Goal: Information Seeking & Learning: Learn about a topic

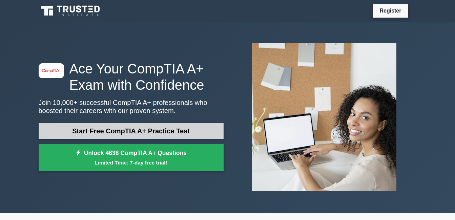
click at [162, 131] on link "Start Free CompTIA A+ Practice Test" at bounding box center [131, 131] width 185 height 16
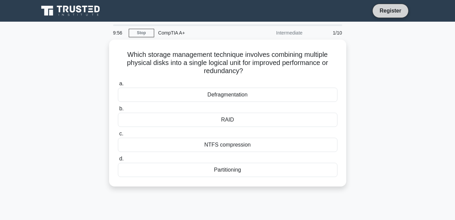
click at [382, 13] on link "Register" at bounding box center [390, 10] width 30 height 8
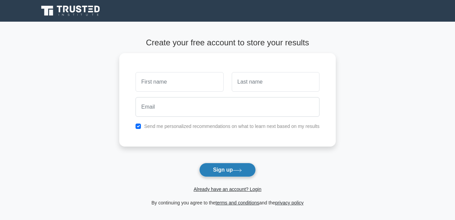
click at [212, 169] on button "Sign up" at bounding box center [227, 170] width 57 height 14
click at [218, 190] on link "Already have an account? Login" at bounding box center [227, 189] width 68 height 5
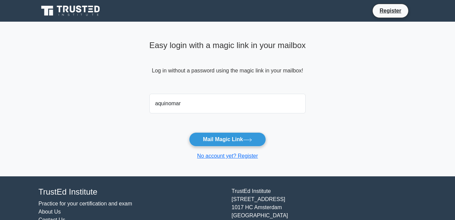
type input "aquinomarkgio23@gmail.com"
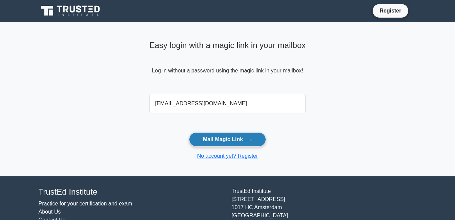
click at [222, 139] on button "Mail Magic Link" at bounding box center [227, 139] width 77 height 14
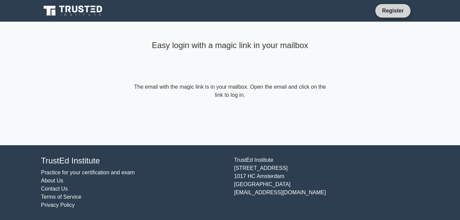
click at [394, 11] on link "Register" at bounding box center [393, 10] width 30 height 8
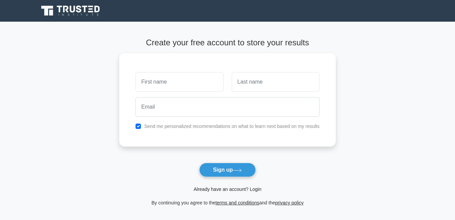
click at [222, 191] on link "Already have an account? Login" at bounding box center [227, 189] width 68 height 5
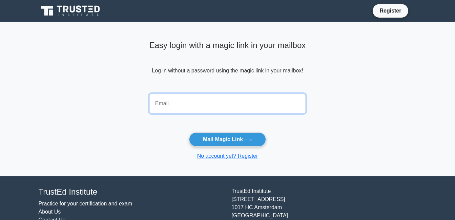
click at [195, 105] on input "email" at bounding box center [227, 104] width 157 height 20
type input "[EMAIL_ADDRESS][DOMAIN_NAME]"
click at [189, 132] on button "Mail Magic Link" at bounding box center [227, 139] width 77 height 14
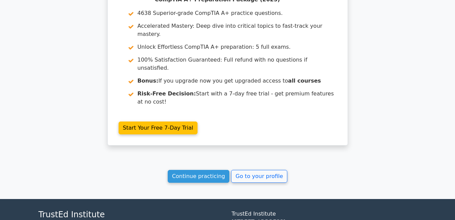
scroll to position [1194, 0]
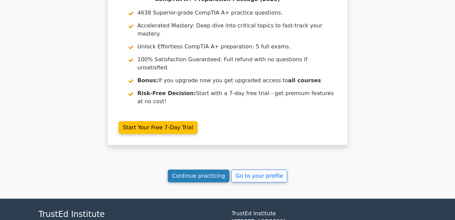
click at [211, 170] on link "Continue practicing" at bounding box center [199, 176] width 62 height 13
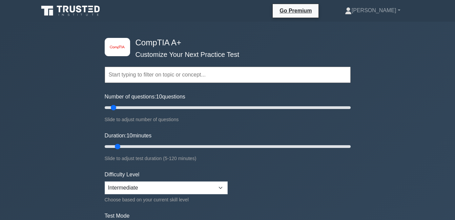
click at [213, 73] on input "text" at bounding box center [228, 75] width 246 height 16
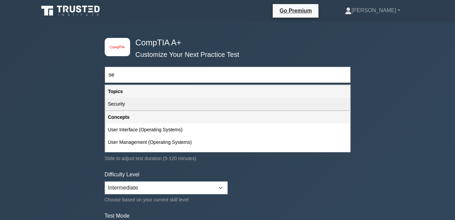
click at [196, 103] on div "Security" at bounding box center [227, 104] width 245 height 13
type input "Security"
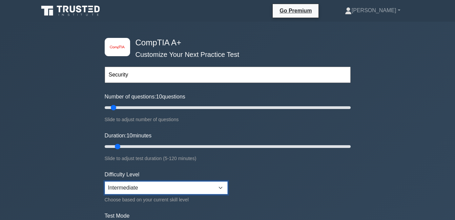
click at [192, 192] on select "Beginner Intermediate Expert" at bounding box center [166, 188] width 123 height 13
select select "beginner"
click at [105, 182] on select "Beginner Intermediate Expert" at bounding box center [166, 188] width 123 height 13
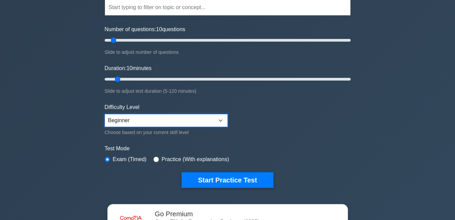
scroll to position [68, 0]
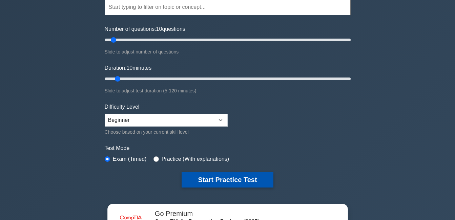
click at [218, 177] on button "Start Practice Test" at bounding box center [227, 180] width 91 height 16
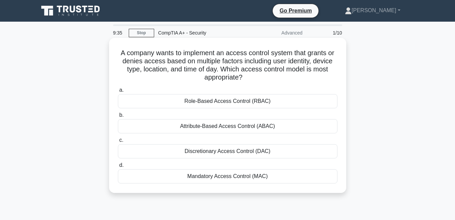
drag, startPoint x: 118, startPoint y: 52, endPoint x: 286, endPoint y: 173, distance: 207.3
click at [286, 173] on div "A company wants to implement an access control system that grants or denies acc…" at bounding box center [228, 116] width 232 height 150
copy div "A company wants to implement an access control system that grants or denies acc…"
click at [295, 103] on div "Role-Based Access Control (RBAC)" at bounding box center [228, 101] width 220 height 14
click at [118, 92] on input "a. Role-Based Access Control (RBAC)" at bounding box center [118, 90] width 0 height 4
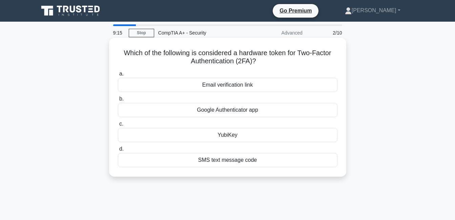
drag, startPoint x: 119, startPoint y: 52, endPoint x: 309, endPoint y: 159, distance: 218.3
click at [309, 159] on div "Which of the following is considered a hardware token for Two-Factor Authentica…" at bounding box center [228, 107] width 232 height 133
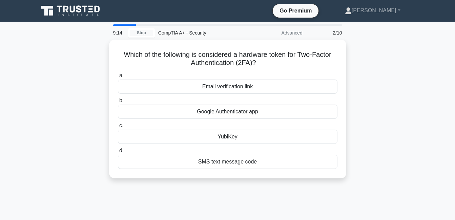
drag, startPoint x: 309, startPoint y: 159, endPoint x: 378, endPoint y: 105, distance: 87.5
click at [378, 105] on div "Which of the following is considered a hardware token for Two-Factor Authentica…" at bounding box center [228, 113] width 386 height 147
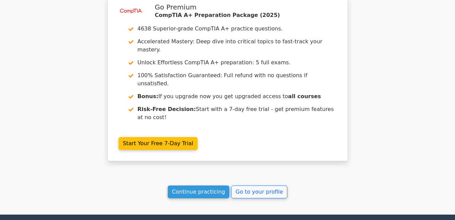
scroll to position [1000, 0]
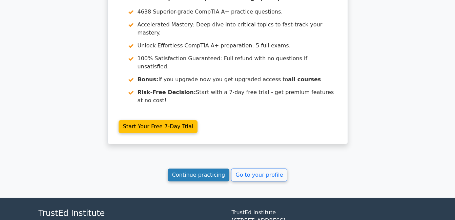
click at [197, 169] on link "Continue practicing" at bounding box center [199, 175] width 62 height 13
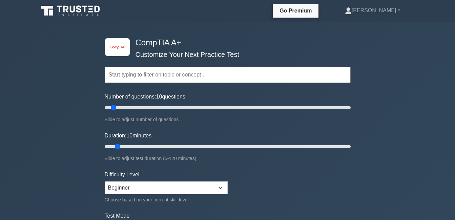
click at [162, 69] on input "text" at bounding box center [228, 75] width 246 height 16
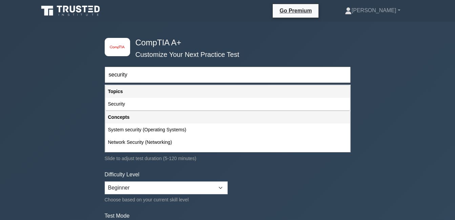
type input "security"
click at [260, 172] on form "security Topics Hardware Operating Systems Networking Security Troubleshooting …" at bounding box center [228, 150] width 246 height 209
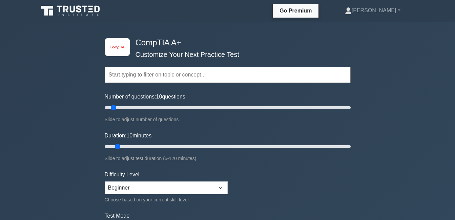
click at [143, 69] on input "text" at bounding box center [228, 75] width 246 height 16
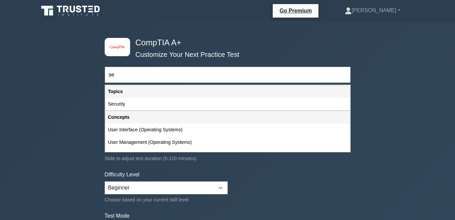
type input "se"
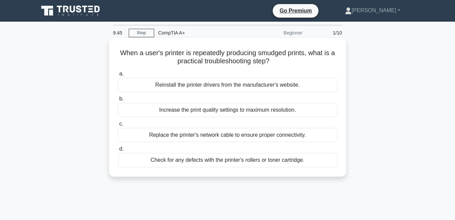
click at [221, 85] on div "Reinstall the printer drivers from the manufacturer's website." at bounding box center [228, 85] width 220 height 14
click at [118, 76] on input "a. Reinstall the printer drivers from the manufacturer's website." at bounding box center [118, 74] width 0 height 4
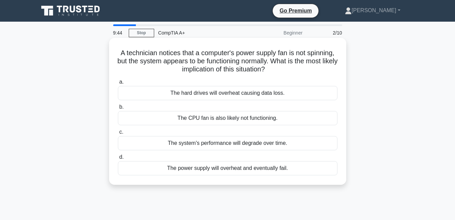
click at [248, 116] on div "The CPU fan is also likely not functioning." at bounding box center [228, 118] width 220 height 14
click at [118, 109] on input "b. The CPU fan is also likely not functioning." at bounding box center [118, 107] width 0 height 4
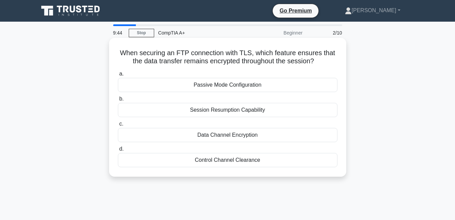
click at [248, 115] on div "Session Resumption Capability" at bounding box center [228, 110] width 220 height 14
click at [118, 101] on input "b. Session Resumption Capability" at bounding box center [118, 99] width 0 height 4
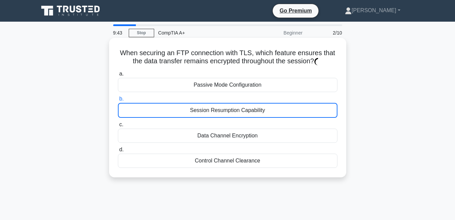
click at [248, 115] on div "Session Resumption Capability" at bounding box center [228, 110] width 220 height 15
click at [118, 101] on input "b. Session Resumption Capability" at bounding box center [118, 99] width 0 height 4
click at [248, 115] on div "Session Resumption Capability" at bounding box center [228, 110] width 220 height 15
click at [118, 101] on input "b. Session Resumption Capability" at bounding box center [118, 99] width 0 height 4
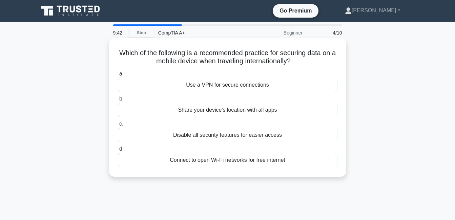
drag, startPoint x: 248, startPoint y: 115, endPoint x: 251, endPoint y: 122, distance: 8.1
click at [251, 122] on label "c. Disable all security features for easier access" at bounding box center [228, 131] width 220 height 22
click at [118, 122] on input "c. Disable all security features for easier access" at bounding box center [118, 124] width 0 height 4
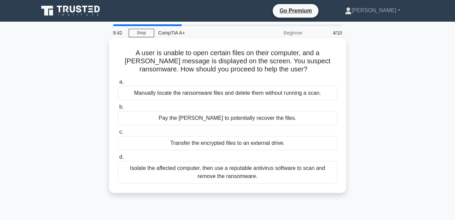
click at [251, 132] on label "c. Transfer the encrypted files to an external drive." at bounding box center [228, 139] width 220 height 22
click at [118, 132] on input "c. Transfer the encrypted files to an external drive." at bounding box center [118, 132] width 0 height 4
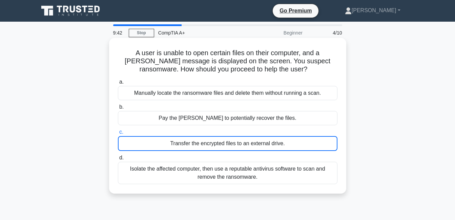
click at [251, 133] on label "c. Transfer the encrypted files to an external drive." at bounding box center [228, 139] width 220 height 23
click at [118, 133] on input "c. Transfer the encrypted files to an external drive." at bounding box center [118, 132] width 0 height 4
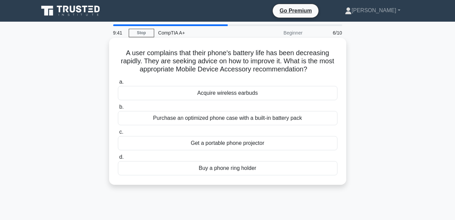
click at [252, 133] on label "c. Get a portable phone projector" at bounding box center [228, 139] width 220 height 22
click at [118, 133] on input "c. Get a portable phone projector" at bounding box center [118, 132] width 0 height 4
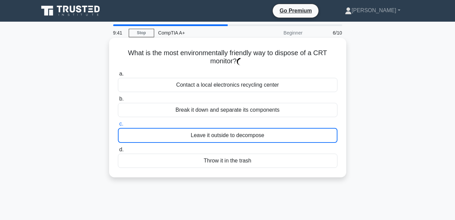
click at [252, 132] on div "Leave it outside to decompose" at bounding box center [228, 135] width 220 height 15
click at [118, 126] on input "c. Leave it outside to decompose" at bounding box center [118, 124] width 0 height 4
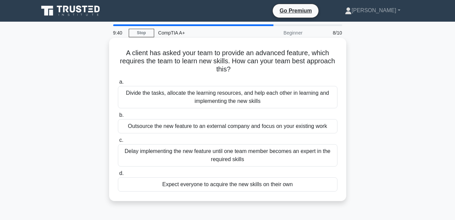
click at [261, 141] on label "c. Delay implementing the new feature until one team member becomes an expert i…" at bounding box center [228, 151] width 220 height 30
click at [118, 141] on input "c. Delay implementing the new feature until one team member becomes an expert i…" at bounding box center [118, 140] width 0 height 4
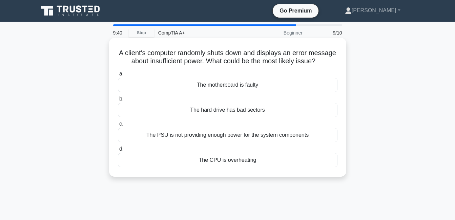
drag, startPoint x: 263, startPoint y: 107, endPoint x: 262, endPoint y: 112, distance: 5.2
click at [262, 142] on div "The PSU is not providing enough power for the system components" at bounding box center [228, 135] width 220 height 14
click at [268, 113] on div "The hard drive has bad sectors" at bounding box center [228, 110] width 220 height 14
click at [118, 101] on input "b. The hard drive has bad sectors" at bounding box center [118, 99] width 0 height 4
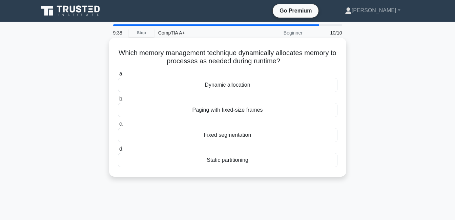
click at [273, 104] on div "Paging with fixed-size frames" at bounding box center [228, 110] width 220 height 14
click at [118, 101] on input "b. Paging with fixed-size frames" at bounding box center [118, 99] width 0 height 4
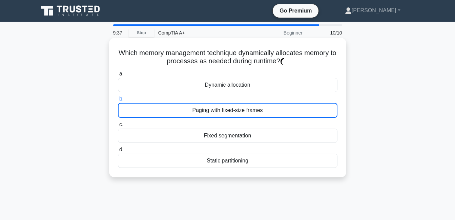
click at [270, 132] on div "Fixed segmentation" at bounding box center [228, 136] width 220 height 14
click at [118, 127] on input "c. Fixed segmentation" at bounding box center [118, 125] width 0 height 4
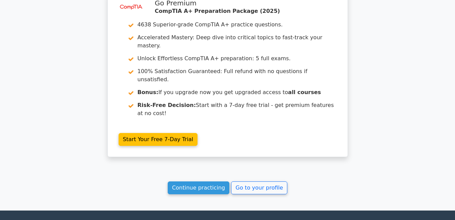
scroll to position [1118, 0]
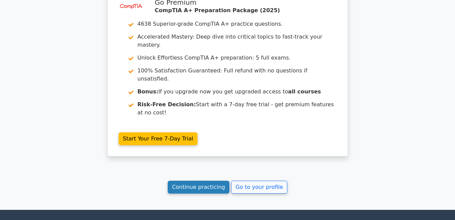
click at [189, 181] on link "Continue practicing" at bounding box center [199, 187] width 62 height 13
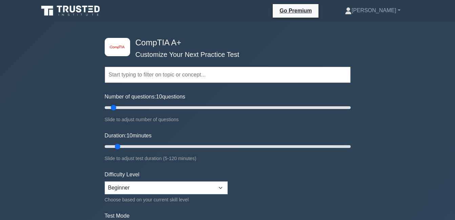
click at [149, 74] on input "text" at bounding box center [228, 75] width 246 height 16
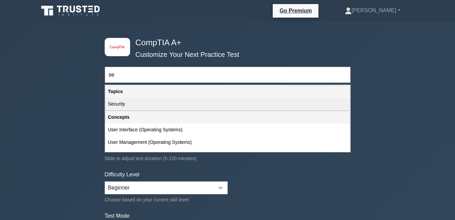
click at [136, 103] on div "Security" at bounding box center [227, 104] width 245 height 13
type input "Security"
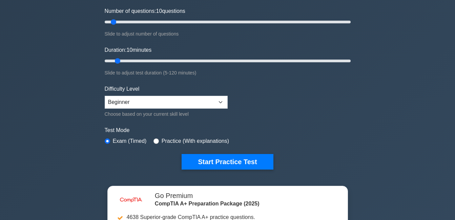
scroll to position [102, 0]
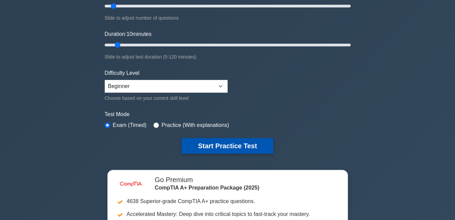
click at [225, 143] on button "Start Practice Test" at bounding box center [227, 146] width 91 height 16
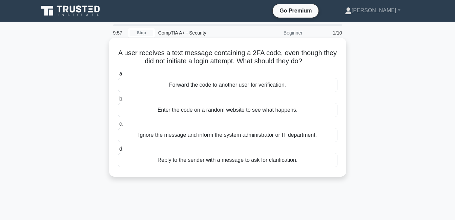
drag, startPoint x: 126, startPoint y: 53, endPoint x: 334, endPoint y: 164, distance: 235.9
click at [334, 164] on div "A user receives a text message containing a 2FA code, even though they did not …" at bounding box center [228, 107] width 232 height 133
copy div "A user receives a text message containing a 2FA code, even though they did not …"
click at [315, 90] on div "Forward the code to another user for verification." at bounding box center [228, 85] width 220 height 14
click at [118, 76] on input "a. Forward the code to another user for verification." at bounding box center [118, 74] width 0 height 4
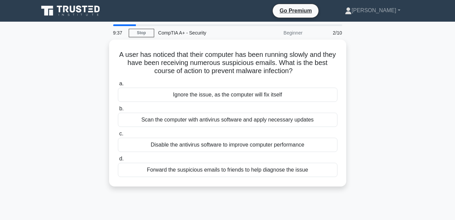
click at [49, 51] on div "A user has noticed that their computer has been running slowly and they have be…" at bounding box center [228, 117] width 386 height 155
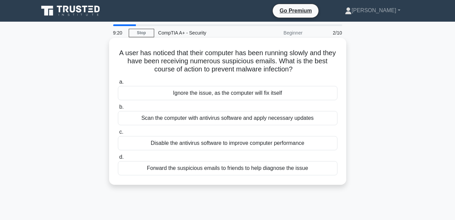
click at [219, 118] on div "Scan the computer with antivirus software and apply necessary updates" at bounding box center [228, 118] width 220 height 14
click at [118, 109] on input "b. Scan the computer with antivirus software and apply necessary updates" at bounding box center [118, 107] width 0 height 4
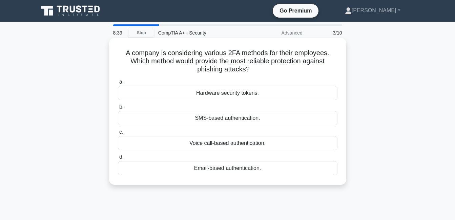
click at [220, 95] on div "Hardware security tokens." at bounding box center [228, 93] width 220 height 14
click at [118, 84] on input "a. Hardware security tokens." at bounding box center [118, 82] width 0 height 4
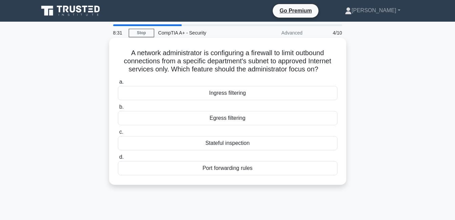
drag, startPoint x: 125, startPoint y: 51, endPoint x: 299, endPoint y: 169, distance: 210.3
click at [299, 169] on div "A network administrator is configuring a firewall to limit outbound connections…" at bounding box center [228, 112] width 232 height 142
copy div "A network administrator is configuring a firewall to limit outbound connections…"
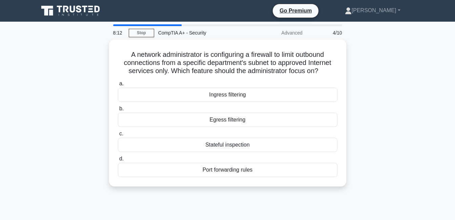
click at [411, 96] on div "A network administrator is configuring a firewall to limit outbound connections…" at bounding box center [228, 117] width 386 height 155
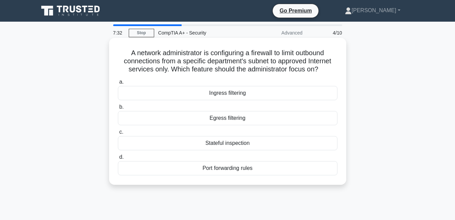
click at [239, 120] on div "Egress filtering" at bounding box center [228, 118] width 220 height 14
click at [118, 109] on input "b. Egress filtering" at bounding box center [118, 107] width 0 height 4
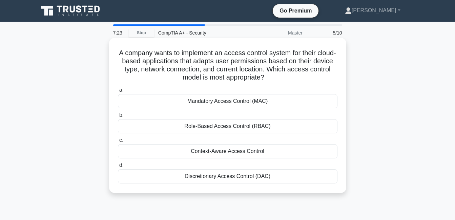
drag, startPoint x: 127, startPoint y: 53, endPoint x: 300, endPoint y: 172, distance: 210.0
click at [300, 172] on div "A company wants to implement an access control system for their cloud-based app…" at bounding box center [228, 116] width 232 height 150
copy div "A company wants to implement an access control system for their cloud-based app…"
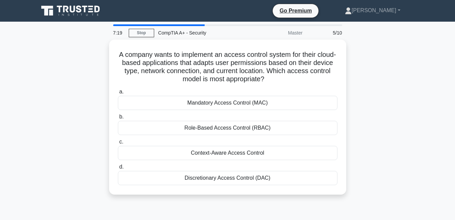
click at [377, 108] on div "A company wants to implement an access control system for their cloud-based app…" at bounding box center [228, 121] width 386 height 163
click at [381, 105] on div "A company wants to implement an access control system for their cloud-based app…" at bounding box center [228, 121] width 386 height 163
click at [399, 98] on div "A company wants to implement an access control system for their cloud-based app…" at bounding box center [228, 121] width 386 height 163
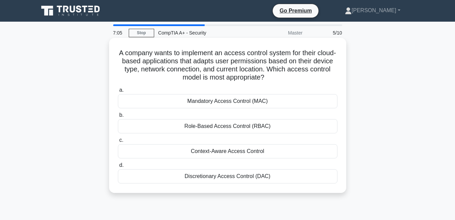
click at [172, 150] on div "Context-Aware Access Control" at bounding box center [228, 151] width 220 height 14
click at [118, 143] on input "c. Context-Aware Access Control" at bounding box center [118, 140] width 0 height 4
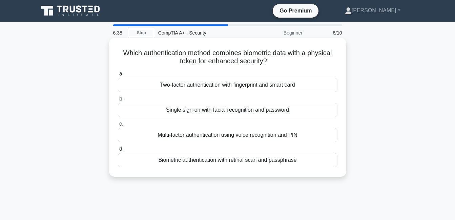
drag, startPoint x: 118, startPoint y: 52, endPoint x: 317, endPoint y: 159, distance: 225.3
click at [317, 159] on div "Which authentication method combines biometric data with a physical token for e…" at bounding box center [228, 107] width 232 height 133
copy div "Which authentication method combines biometric data with a physical token for e…"
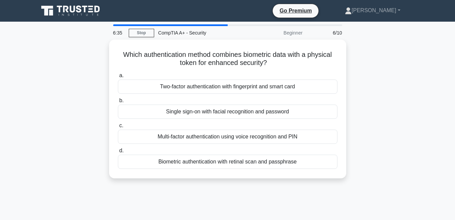
click at [439, 117] on main "6:35 Stop CompTIA A+ - Security Beginner 6/10 Which authentication method combi…" at bounding box center [227, 194] width 455 height 344
click at [420, 102] on div "Which authentication method combines biometric data with a physical token for e…" at bounding box center [228, 113] width 386 height 147
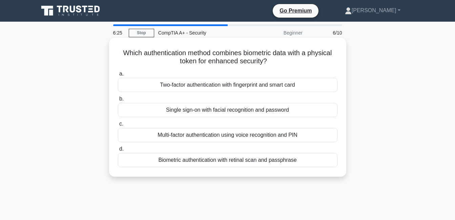
click at [197, 86] on div "Two-factor authentication with fingerprint and smart card" at bounding box center [228, 85] width 220 height 14
click at [118, 76] on input "a. Two-factor authentication with fingerprint and smart card" at bounding box center [118, 74] width 0 height 4
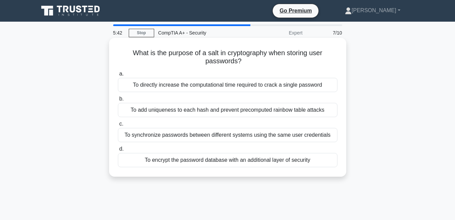
click at [237, 110] on div "To add uniqueness to each hash and prevent precomputed rainbow table attacks" at bounding box center [228, 110] width 220 height 14
click at [118, 101] on input "b. To add uniqueness to each hash and prevent precomputed rainbow table attacks" at bounding box center [118, 99] width 0 height 4
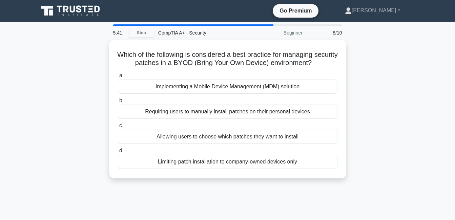
click at [237, 110] on div "Requiring users to manually install patches on their personal devices" at bounding box center [228, 112] width 220 height 14
click at [118, 103] on input "b. Requiring users to manually install patches on their personal devices" at bounding box center [118, 101] width 0 height 4
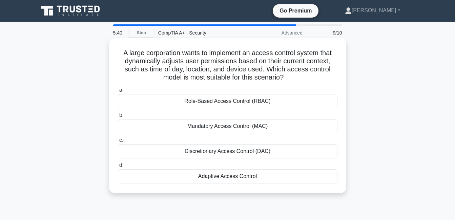
click at [234, 124] on div "Mandatory Access Control (MAC)" at bounding box center [228, 126] width 220 height 14
click at [118, 118] on input "b. Mandatory Access Control (MAC)" at bounding box center [118, 115] width 0 height 4
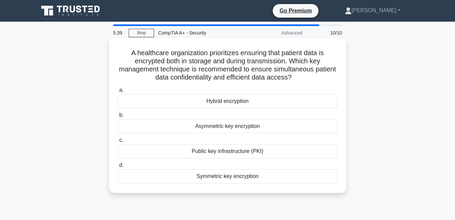
click at [226, 148] on div "Public key infrastructure (PKI)" at bounding box center [228, 151] width 220 height 14
drag, startPoint x: 226, startPoint y: 148, endPoint x: 222, endPoint y: 152, distance: 5.3
click at [222, 152] on div "Public key infrastructure (PKI)" at bounding box center [228, 151] width 220 height 14
click at [118, 143] on input "c. Public key infrastructure (PKI)" at bounding box center [118, 140] width 0 height 4
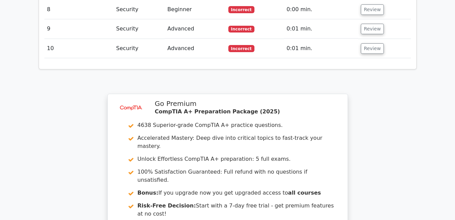
scroll to position [1032, 0]
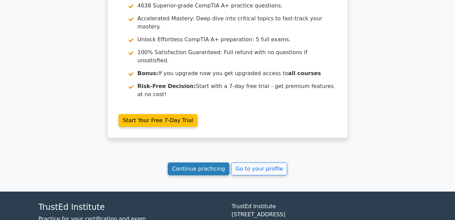
click at [196, 163] on link "Continue practicing" at bounding box center [199, 169] width 62 height 13
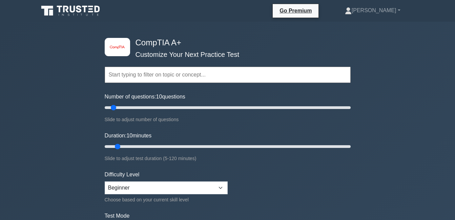
click at [190, 71] on input "text" at bounding box center [228, 75] width 246 height 16
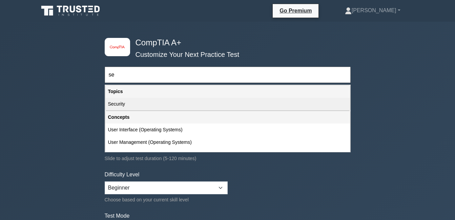
click at [174, 103] on div "Security" at bounding box center [227, 104] width 245 height 13
type input "Security"
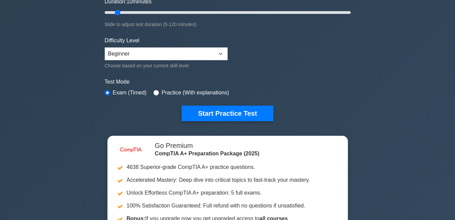
scroll to position [136, 0]
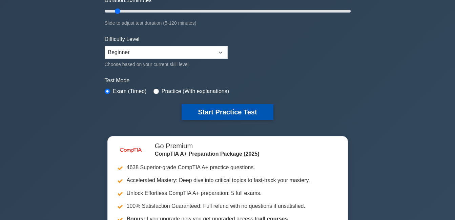
click at [237, 111] on button "Start Practice Test" at bounding box center [227, 112] width 91 height 16
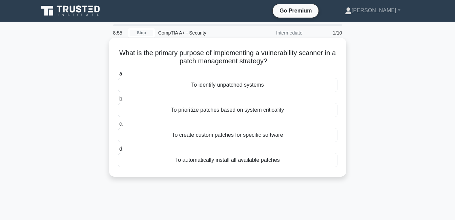
click at [225, 85] on div "To identify unpatched systems" at bounding box center [228, 85] width 220 height 14
click at [118, 76] on input "a. To identify unpatched systems" at bounding box center [118, 74] width 0 height 4
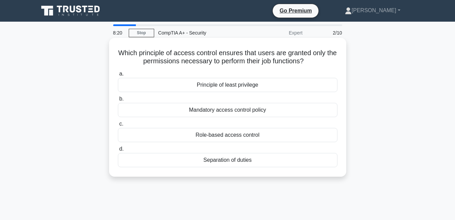
click at [123, 53] on h5 "Which principle of access control ensures that users are granted only the permi…" at bounding box center [227, 57] width 221 height 17
click at [221, 108] on div "Mandatory access control policy" at bounding box center [228, 110] width 220 height 14
click at [118, 101] on input "b. Mandatory access control policy" at bounding box center [118, 99] width 0 height 4
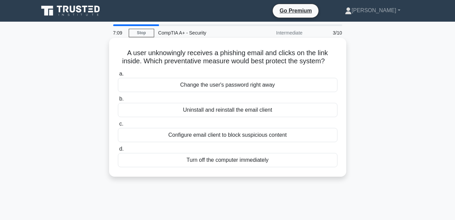
click at [198, 87] on div "Change the user's password right away" at bounding box center [228, 85] width 220 height 14
click at [118, 76] on input "a. Change the user's password right away" at bounding box center [118, 74] width 0 height 4
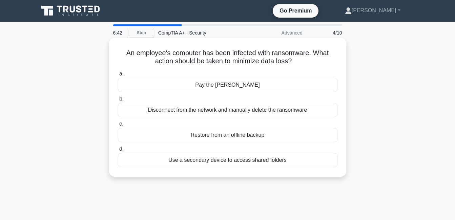
click at [235, 135] on div "Restore from an offline backup" at bounding box center [228, 135] width 220 height 14
click at [118, 126] on input "c. Restore from an offline backup" at bounding box center [118, 124] width 0 height 4
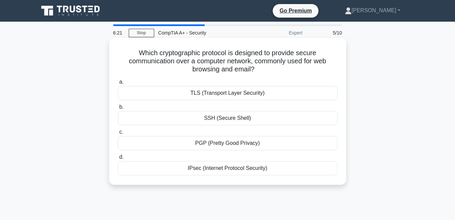
click at [234, 92] on div "TLS (Transport Layer Security)" at bounding box center [228, 93] width 220 height 14
click at [118, 84] on input "a. TLS (Transport Layer Security)" at bounding box center [118, 82] width 0 height 4
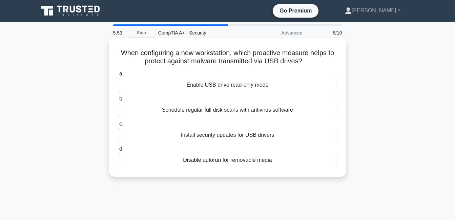
click at [218, 137] on div "Install security updates for USB drivers" at bounding box center [228, 135] width 220 height 14
click at [118, 126] on input "c. Install security updates for USB drivers" at bounding box center [118, 124] width 0 height 4
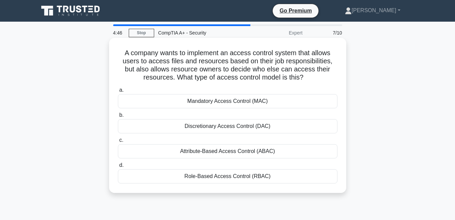
click at [211, 101] on div "Mandatory Access Control (MAC)" at bounding box center [228, 101] width 220 height 14
click at [118, 92] on input "a. Mandatory Access Control (MAC)" at bounding box center [118, 90] width 0 height 4
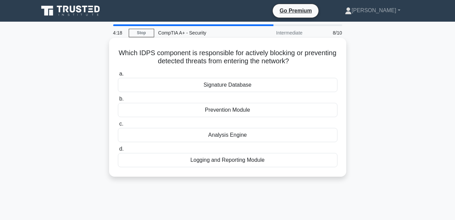
click at [237, 113] on div "Prevention Module" at bounding box center [228, 110] width 220 height 14
click at [118, 101] on input "b. Prevention Module" at bounding box center [118, 99] width 0 height 4
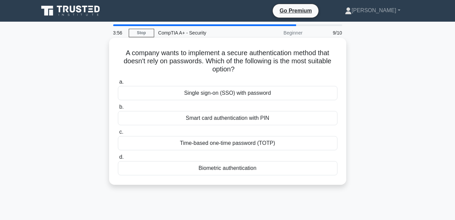
click at [242, 118] on div "Smart card authentication with PIN" at bounding box center [228, 118] width 220 height 14
click at [118, 109] on input "b. Smart card authentication with PIN" at bounding box center [118, 107] width 0 height 4
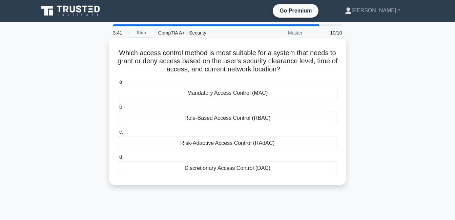
click at [194, 118] on div "Role-Based Access Control (RBAC)" at bounding box center [228, 118] width 220 height 14
click at [118, 109] on input "b. Role-Based Access Control (RBAC)" at bounding box center [118, 107] width 0 height 4
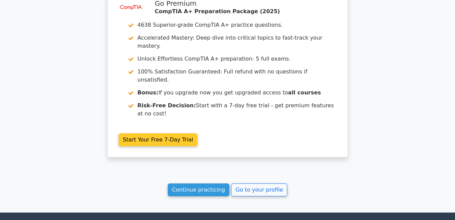
scroll to position [1166, 0]
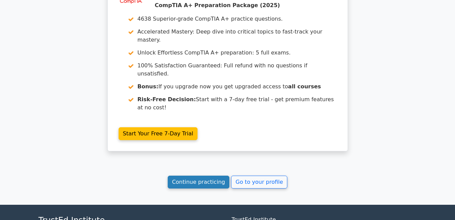
click at [198, 176] on link "Continue practicing" at bounding box center [199, 182] width 62 height 13
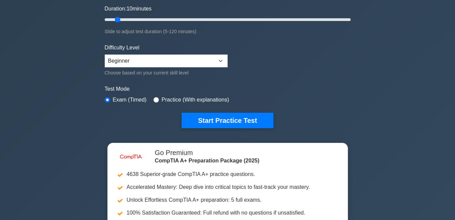
scroll to position [136, 0]
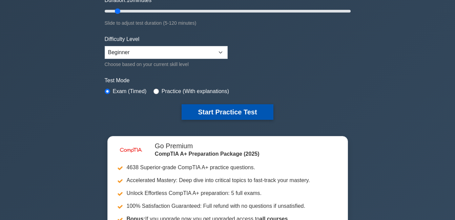
click at [215, 112] on button "Start Practice Test" at bounding box center [227, 112] width 91 height 16
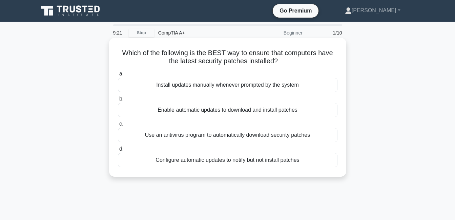
click at [205, 137] on div "Use an antivirus program to automatically download security patches" at bounding box center [228, 135] width 220 height 14
click at [118, 126] on input "c. Use an antivirus program to automatically download security patches" at bounding box center [118, 124] width 0 height 4
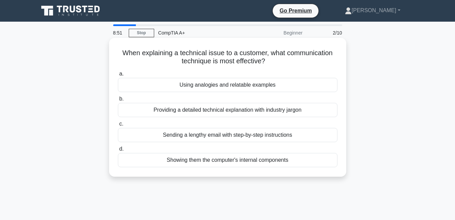
click at [216, 82] on div "Using analogies and relatable examples" at bounding box center [228, 85] width 220 height 14
click at [118, 76] on input "a. Using analogies and relatable examples" at bounding box center [118, 74] width 0 height 4
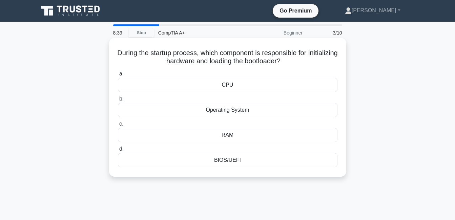
click at [225, 85] on div "CPU" at bounding box center [228, 85] width 220 height 14
click at [118, 76] on input "a. CPU" at bounding box center [118, 74] width 0 height 4
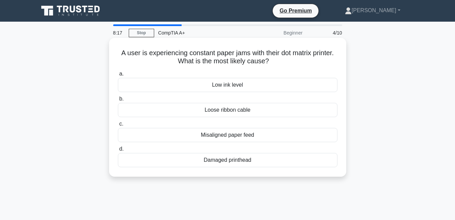
click at [226, 110] on div "Loose ribbon cable" at bounding box center [228, 110] width 220 height 14
click at [118, 101] on input "b. Loose ribbon cable" at bounding box center [118, 99] width 0 height 4
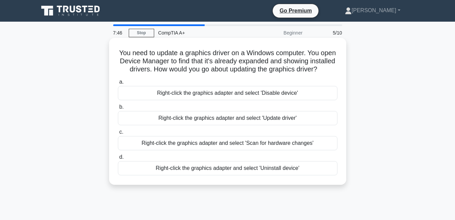
click at [279, 125] on div "Right-click the graphics adapter and select 'Update driver'" at bounding box center [228, 118] width 220 height 14
click at [118, 109] on input "b. Right-click the graphics adapter and select 'Update driver'" at bounding box center [118, 107] width 0 height 4
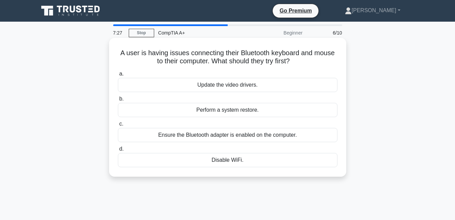
click at [228, 136] on div "Ensure the Bluetooth adapter is enabled on the computer." at bounding box center [228, 135] width 220 height 14
click at [118, 126] on input "c. Ensure the Bluetooth adapter is enabled on the computer." at bounding box center [118, 124] width 0 height 4
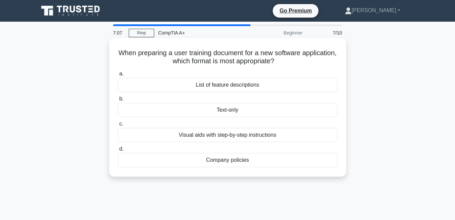
click at [258, 134] on div "Visual aids with step-by-step instructions" at bounding box center [228, 135] width 220 height 14
click at [118, 126] on input "c. Visual aids with step-by-step instructions" at bounding box center [118, 124] width 0 height 4
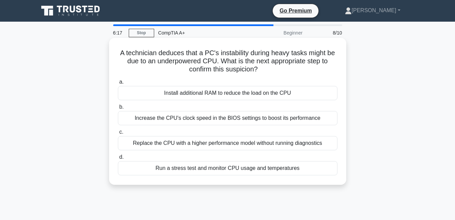
click at [229, 93] on div "Install additional RAM to reduce the load on the CPU" at bounding box center [228, 93] width 220 height 14
click at [118, 84] on input "a. Install additional RAM to reduce the load on the CPU" at bounding box center [118, 82] width 0 height 4
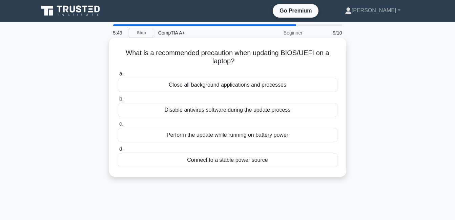
click at [205, 84] on div "Close all background applications and processes" at bounding box center [228, 85] width 220 height 14
click at [118, 76] on input "a. Close all background applications and processes" at bounding box center [118, 74] width 0 height 4
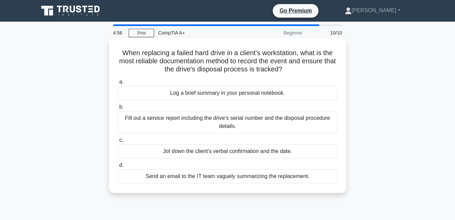
click at [272, 124] on div "Fill out a service report including the drive's serial number and the disposal …" at bounding box center [228, 122] width 220 height 22
click at [118, 109] on input "b. Fill out a service report including the drive's serial number and the dispos…" at bounding box center [118, 107] width 0 height 4
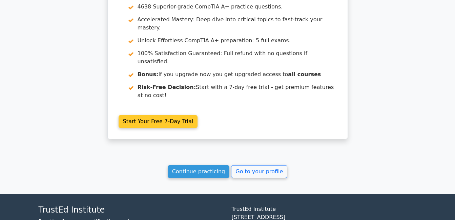
scroll to position [1156, 0]
